Goal: Check status: Check status

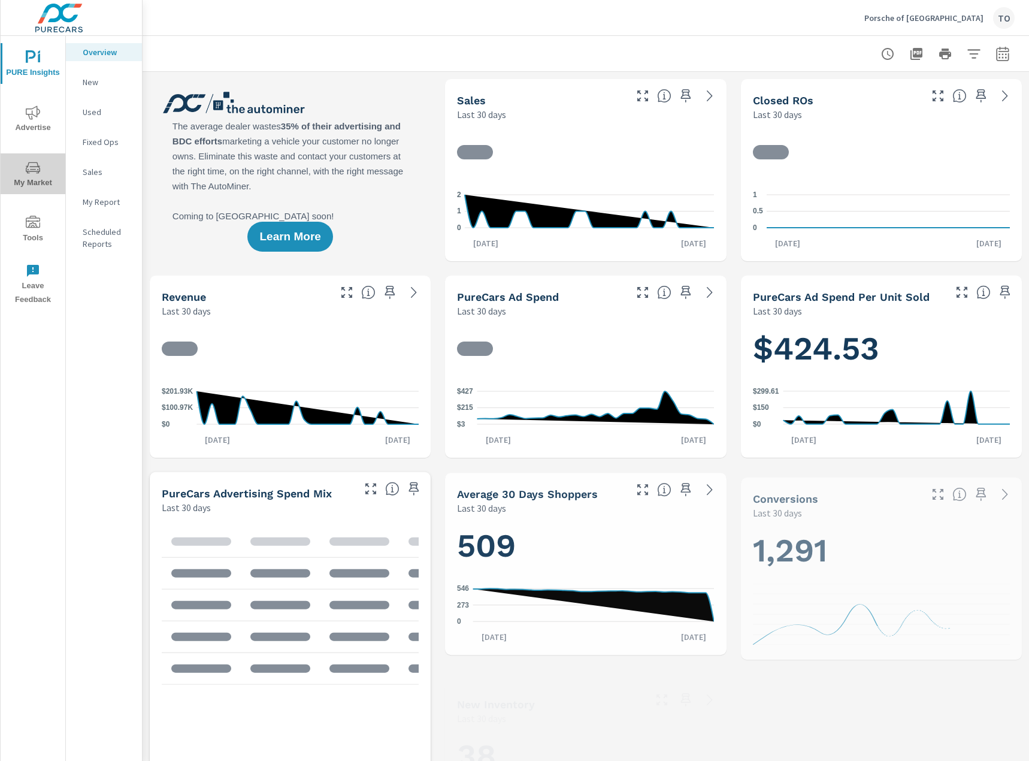
click at [47, 174] on span "My Market" at bounding box center [33, 175] width 58 height 29
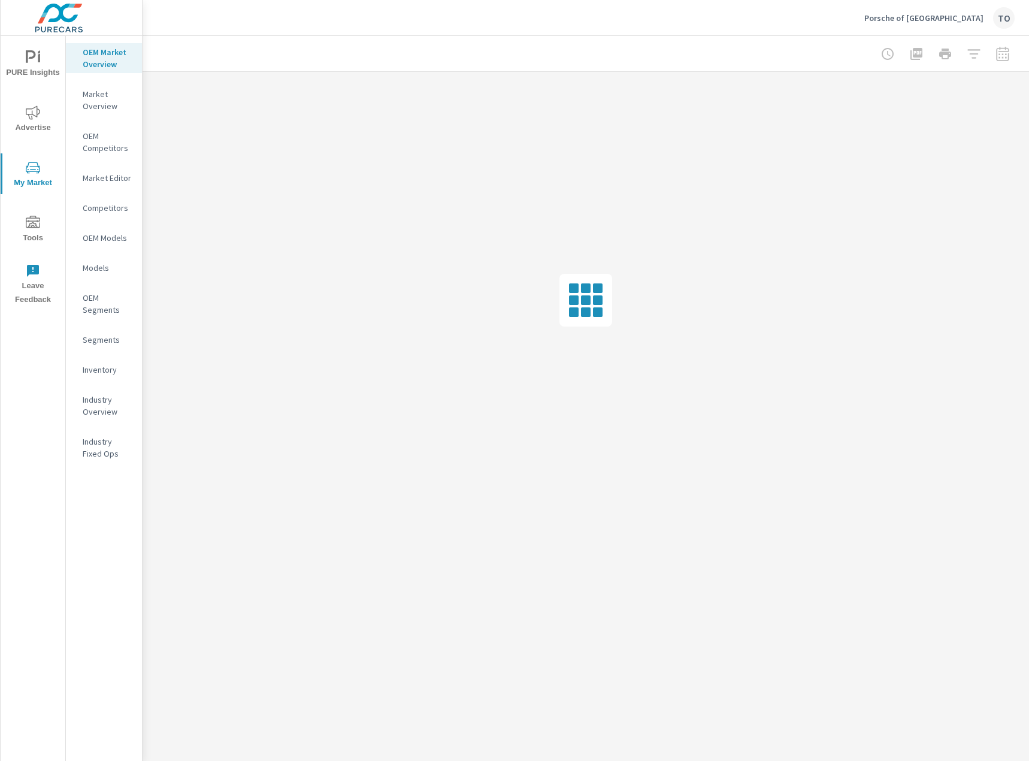
click at [49, 129] on span "Advertise" at bounding box center [33, 119] width 58 height 29
drag, startPoint x: 92, startPoint y: 122, endPoint x: 139, endPoint y: 130, distance: 48.1
click at [93, 122] on nav "Overall Search PMAX Display Social Video Local PureCars TV Fixed Ops Website An…" at bounding box center [104, 227] width 76 height 383
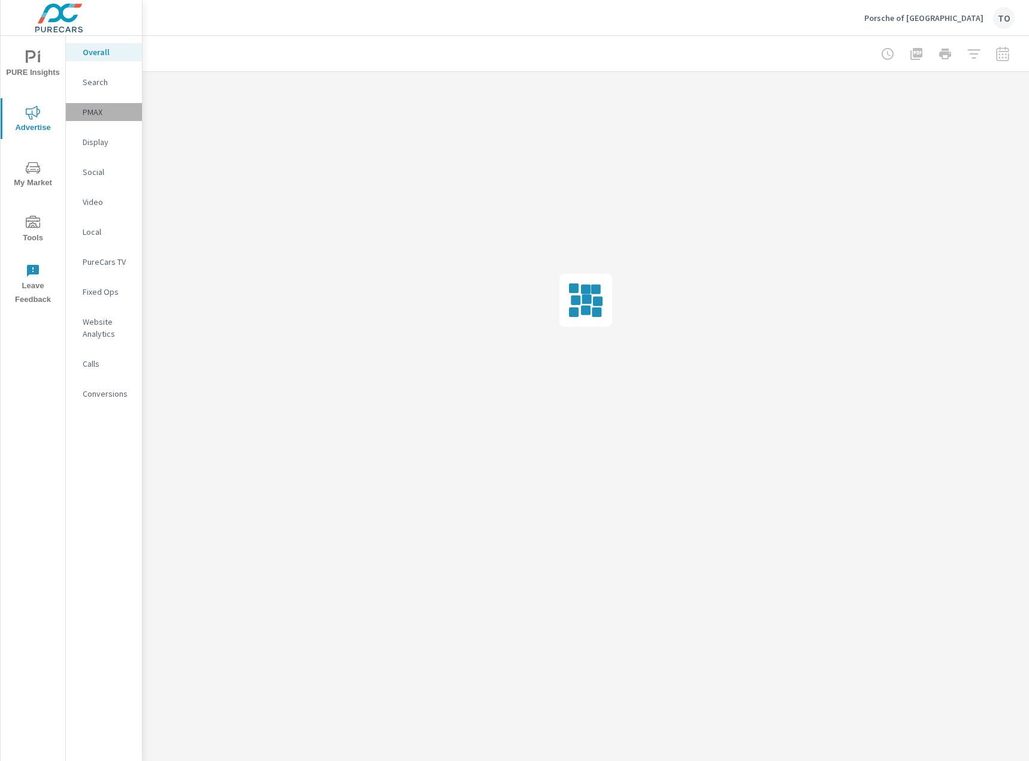
click at [119, 112] on p "PMAX" at bounding box center [108, 112] width 50 height 12
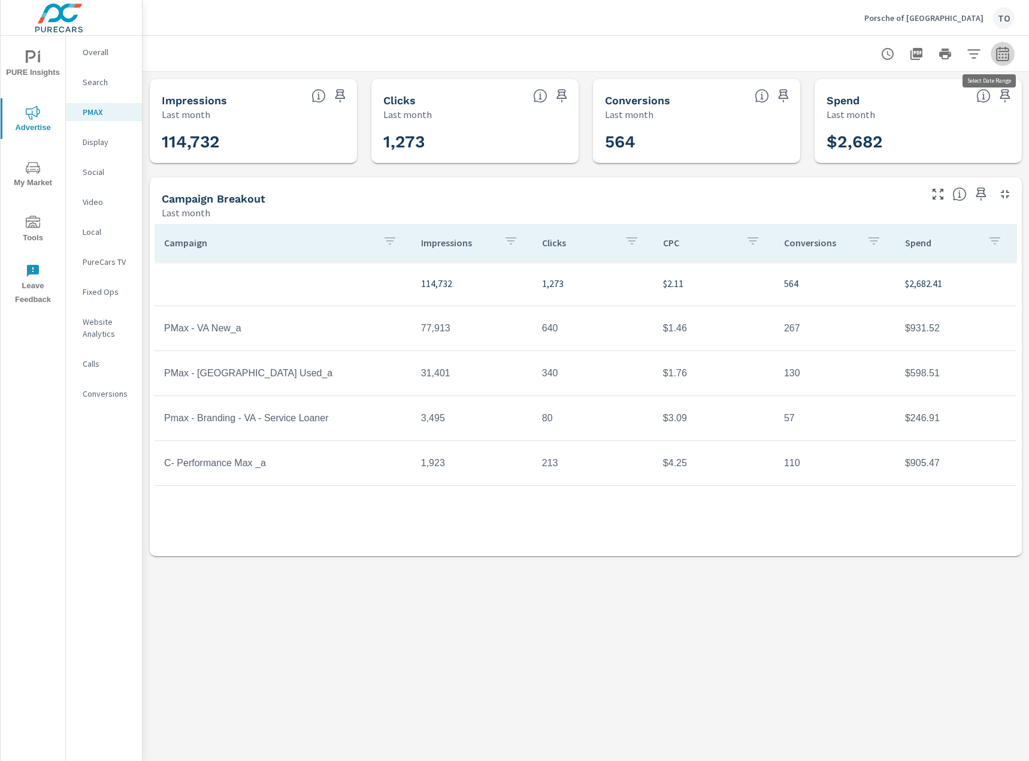
click at [993, 53] on button "button" at bounding box center [1003, 54] width 24 height 24
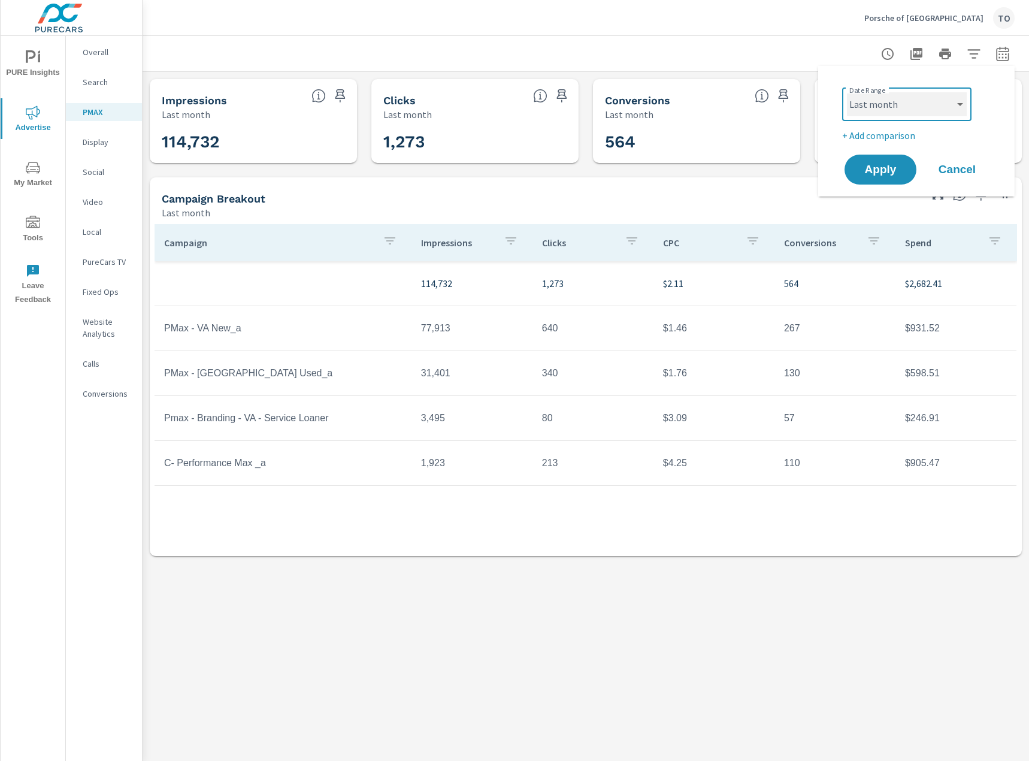
click at [935, 98] on select "Custom [DATE] Last week Last 7 days Last 14 days Last 30 days Last 45 days Last…" at bounding box center [907, 104] width 120 height 24
click at [847, 92] on select "Custom [DATE] Last week Last 7 days Last 14 days Last 30 days Last 45 days Last…" at bounding box center [907, 104] width 120 height 24
select select "Month to date"
click at [881, 170] on span "Apply" at bounding box center [880, 169] width 49 height 11
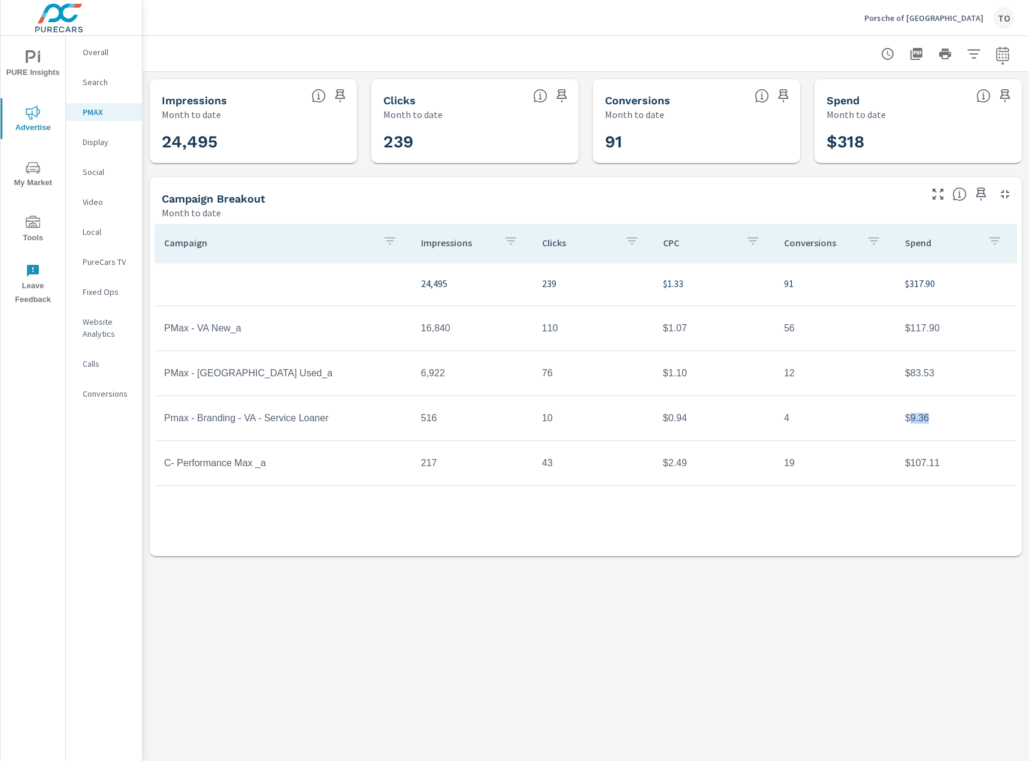
drag, startPoint x: 911, startPoint y: 417, endPoint x: 930, endPoint y: 416, distance: 19.2
click at [930, 416] on td "$9.36" at bounding box center [956, 418] width 121 height 30
click at [921, 416] on td "$9.36" at bounding box center [956, 418] width 121 height 30
click at [906, 7] on div "Porsche of [GEOGRAPHIC_DATA] TO" at bounding box center [939, 18] width 150 height 22
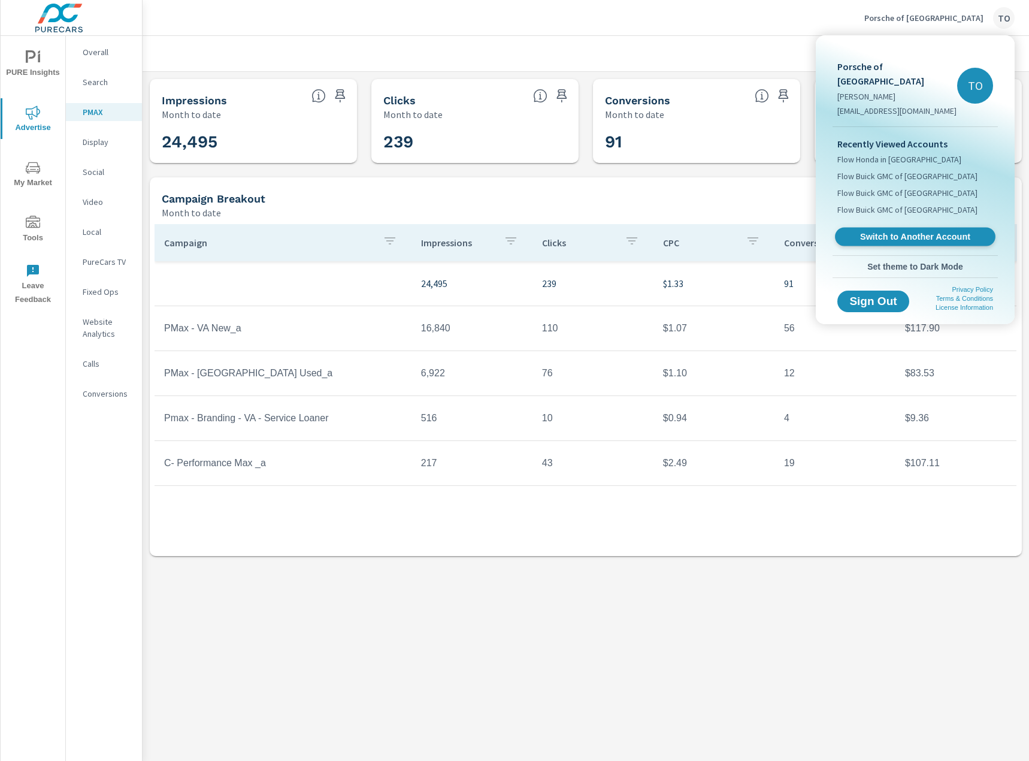
click at [894, 231] on span "Switch to Another Account" at bounding box center [915, 236] width 147 height 11
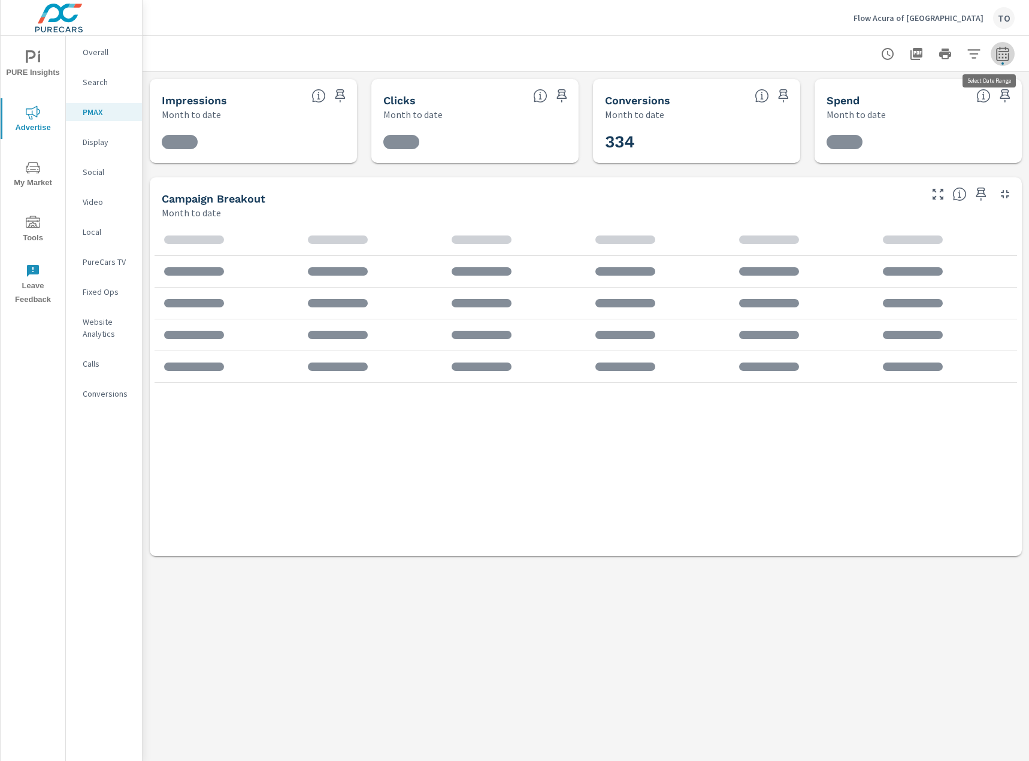
click at [1005, 56] on icon "button" at bounding box center [1003, 54] width 14 height 14
select select "Month to date"
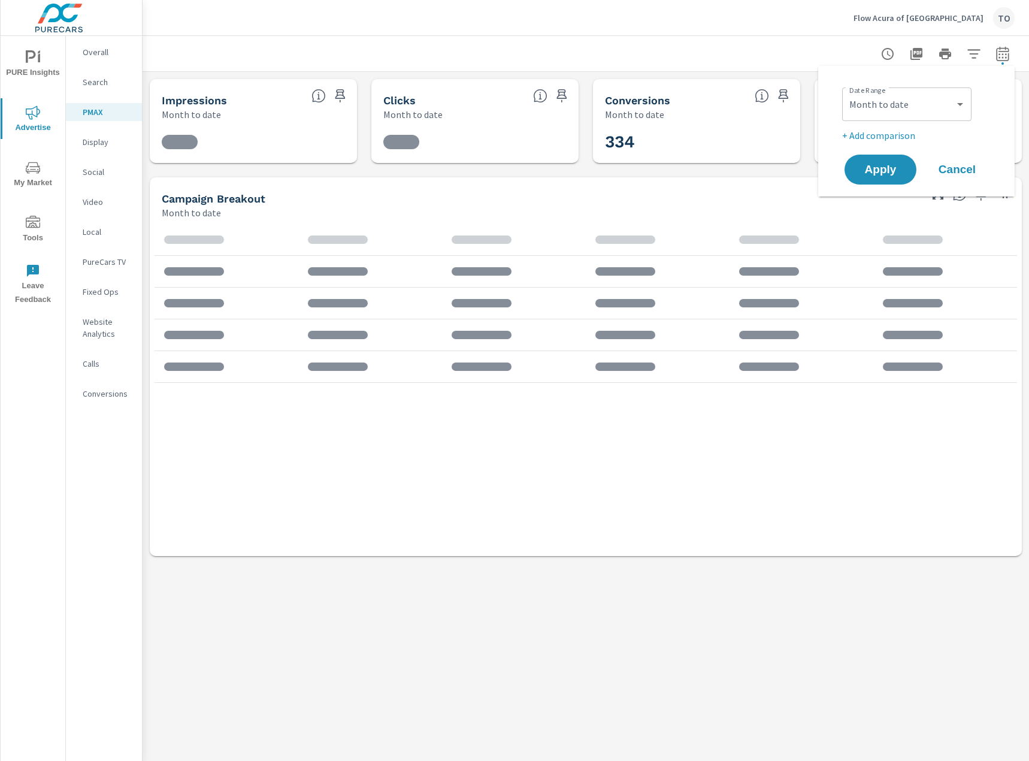
click at [743, 56] on div at bounding box center [586, 53] width 858 height 35
